Goal: Information Seeking & Learning: Find specific fact

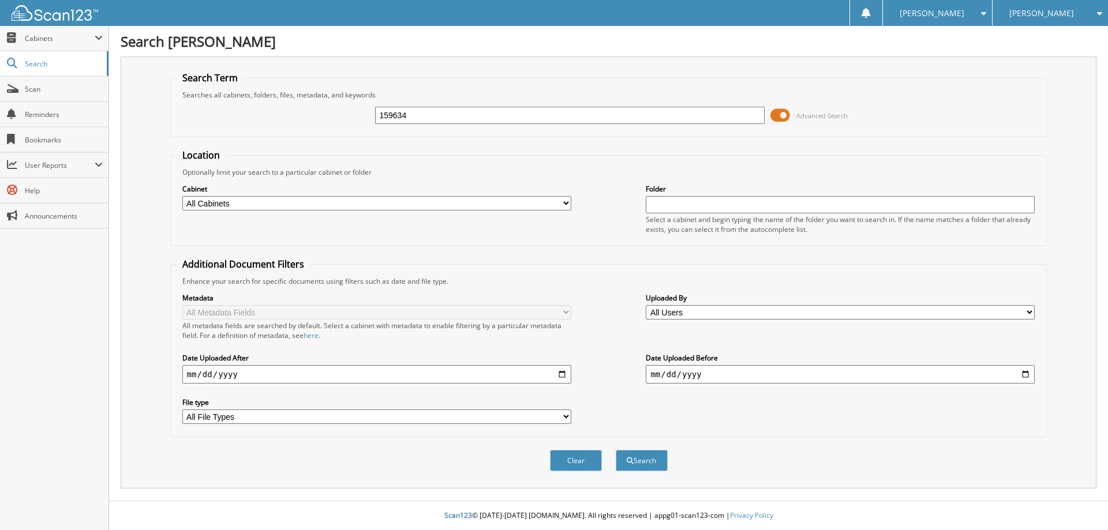
type input "159634"
click at [615, 450] on button "Search" at bounding box center [641, 460] width 52 height 21
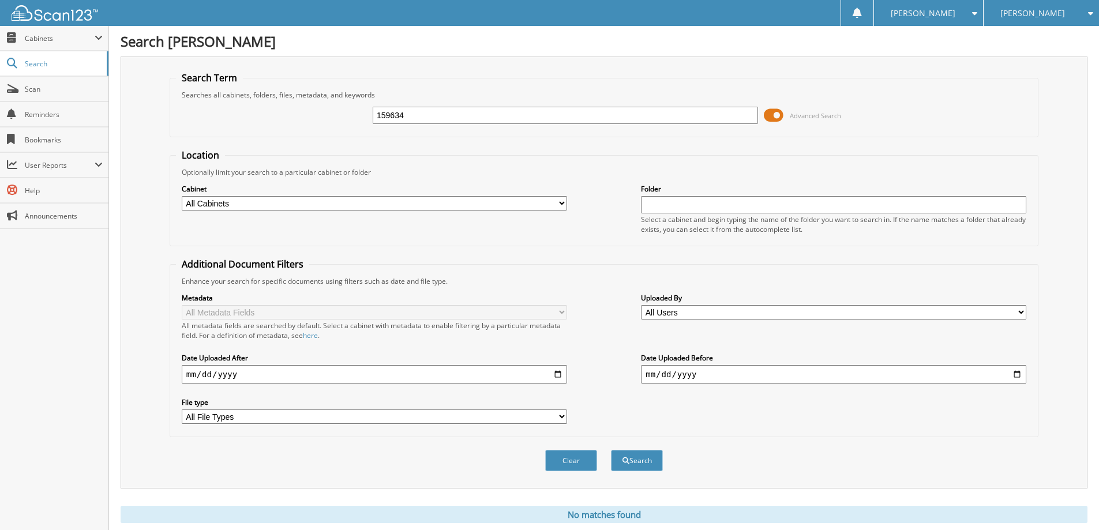
scroll to position [34, 0]
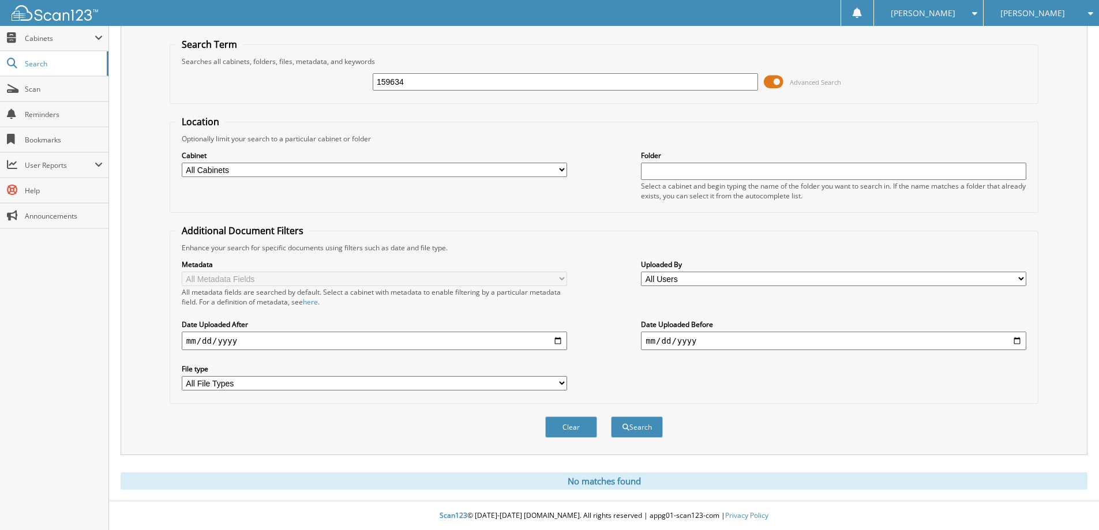
click at [407, 82] on input "159634" at bounding box center [565, 81] width 385 height 17
type input "159620"
click at [611, 416] on button "Search" at bounding box center [637, 426] width 52 height 21
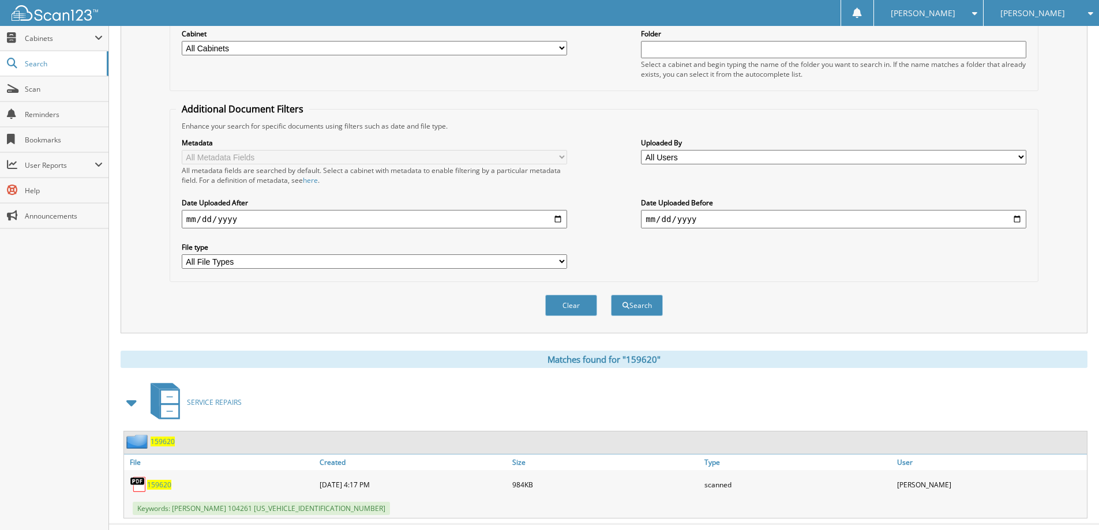
scroll to position [179, 0]
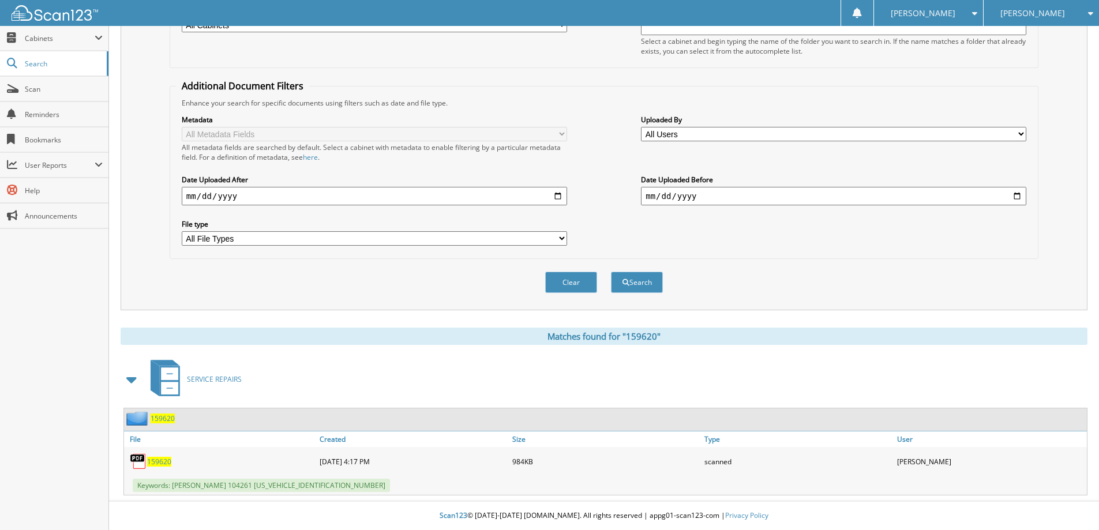
click at [151, 463] on span "159620" at bounding box center [159, 462] width 24 height 10
drag, startPoint x: 897, startPoint y: 252, endPoint x: 926, endPoint y: 44, distance: 209.7
click at [897, 250] on div "Metadata All Metadata Fields All metadata fields are searched by default. Selec…" at bounding box center [604, 180] width 856 height 145
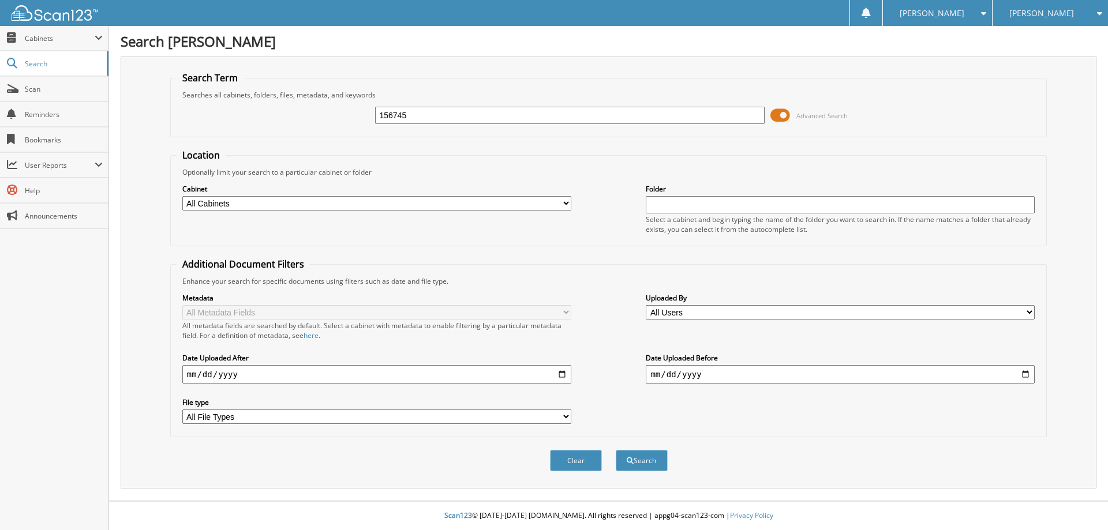
type input "156745"
click at [615, 450] on button "Search" at bounding box center [641, 460] width 52 height 21
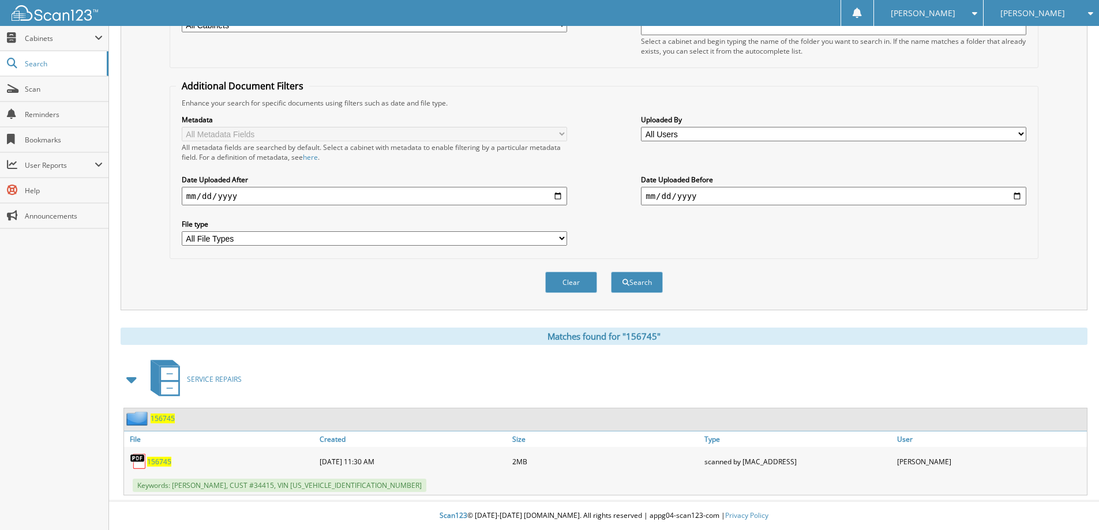
scroll to position [179, 0]
click at [156, 464] on span "156745" at bounding box center [159, 462] width 24 height 10
